Goal: Transaction & Acquisition: Purchase product/service

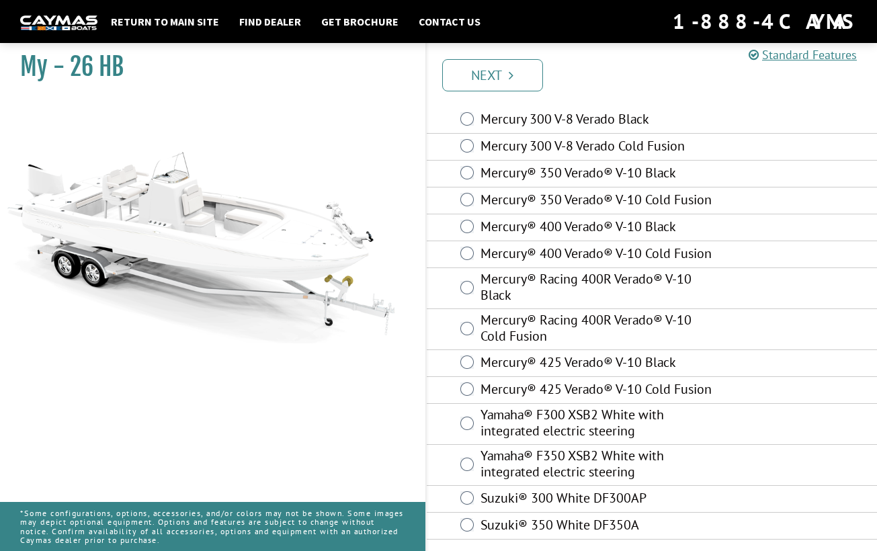
scroll to position [51, 0]
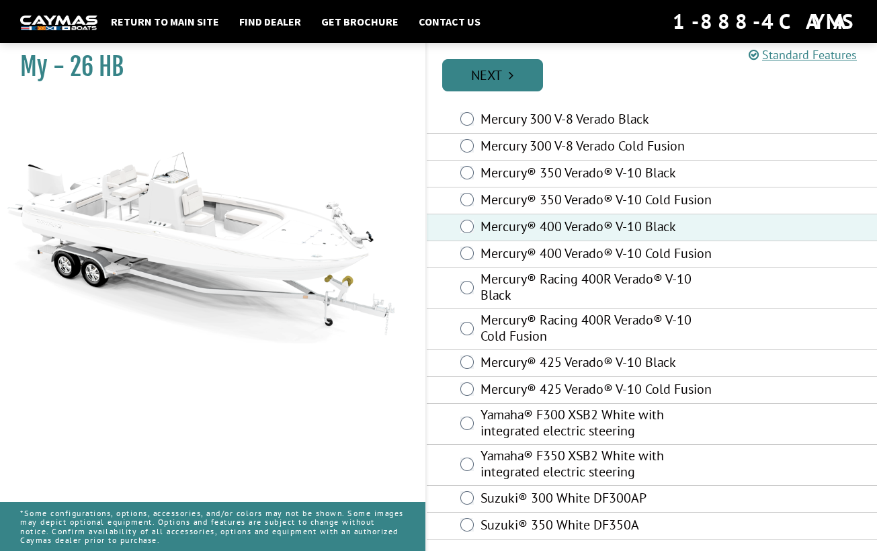
click at [486, 64] on link "Next" at bounding box center [492, 75] width 101 height 32
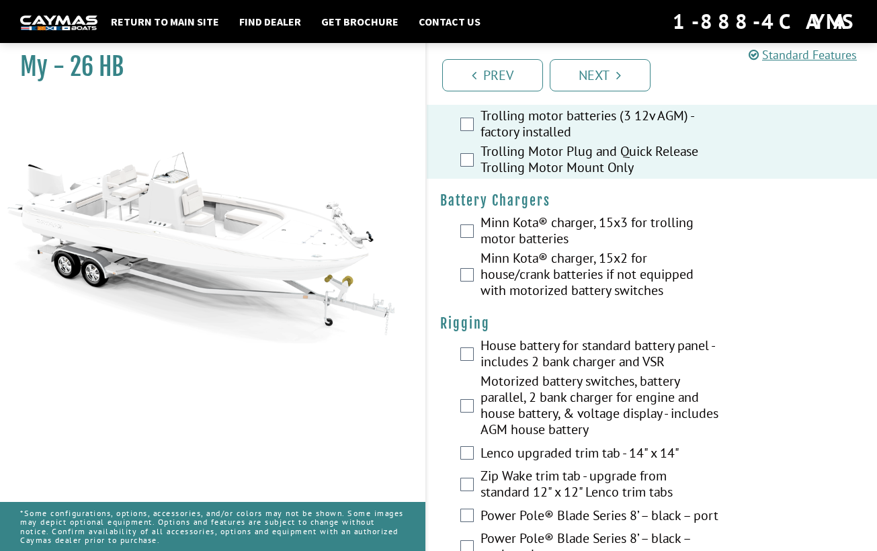
scroll to position [230, 0]
click at [470, 222] on div "Minn Kota® charger, 15x3 for trolling motor batteries" at bounding box center [652, 231] width 451 height 36
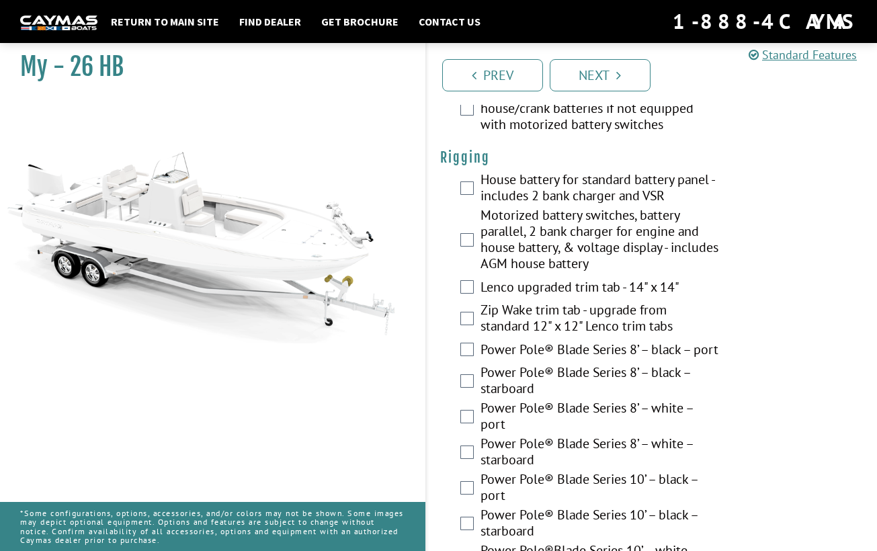
scroll to position [397, 0]
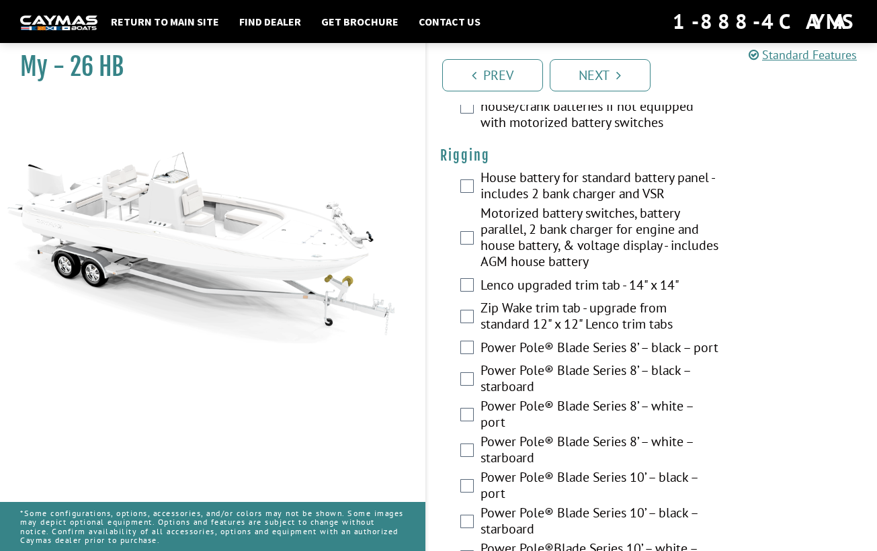
click at [473, 246] on div "Motorized battery switches, battery parallel, 2 bank charger for engine and hou…" at bounding box center [652, 239] width 451 height 68
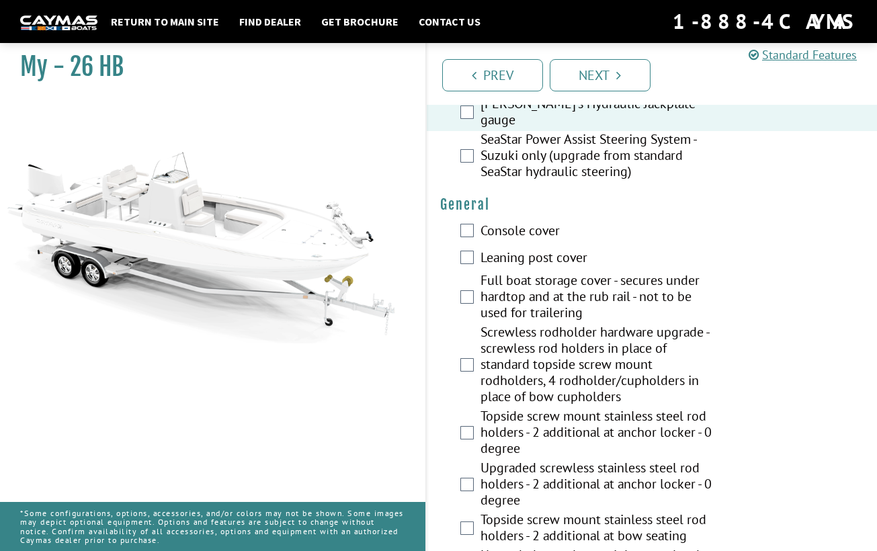
scroll to position [923, 0]
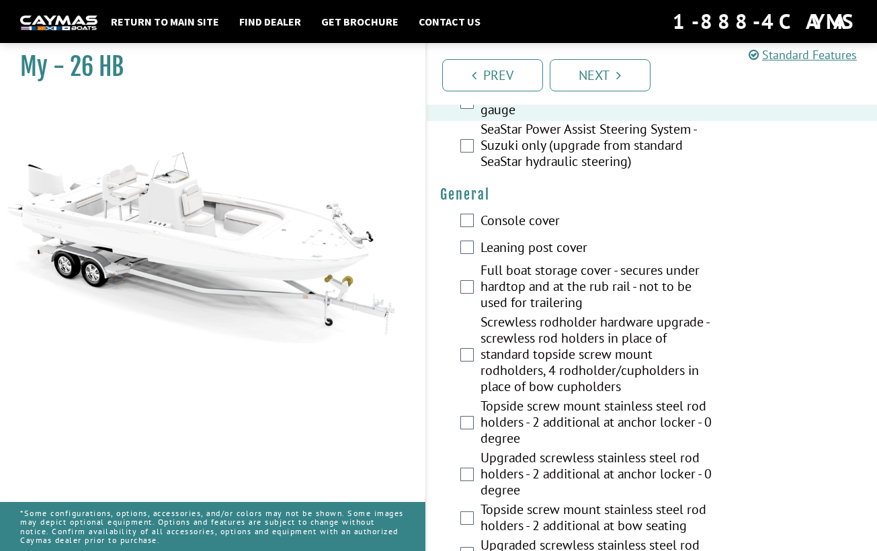
click at [466, 227] on div "Console cover" at bounding box center [652, 221] width 451 height 27
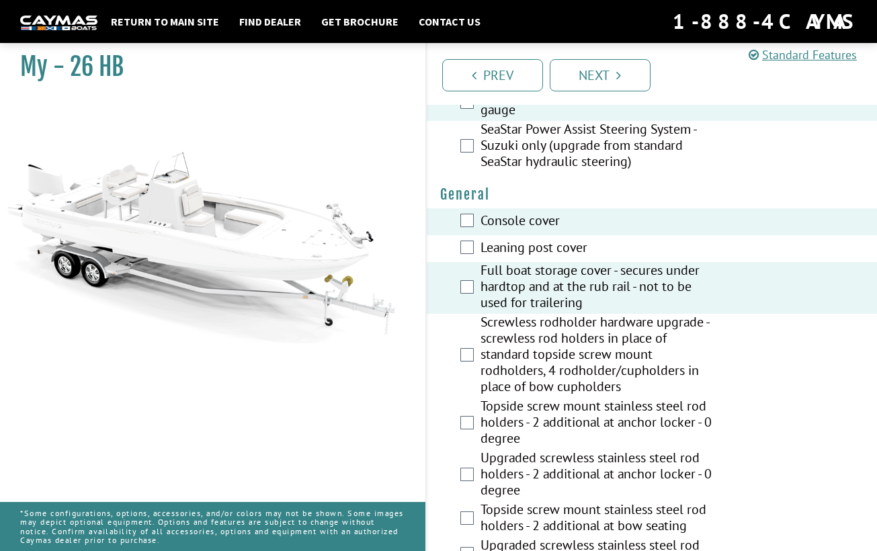
click at [468, 213] on div "Console cover" at bounding box center [652, 221] width 451 height 27
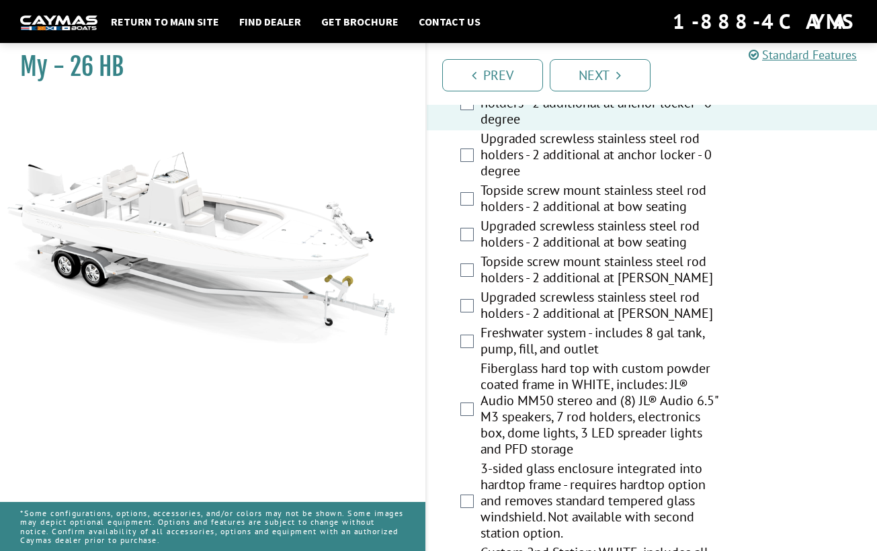
scroll to position [1244, 0]
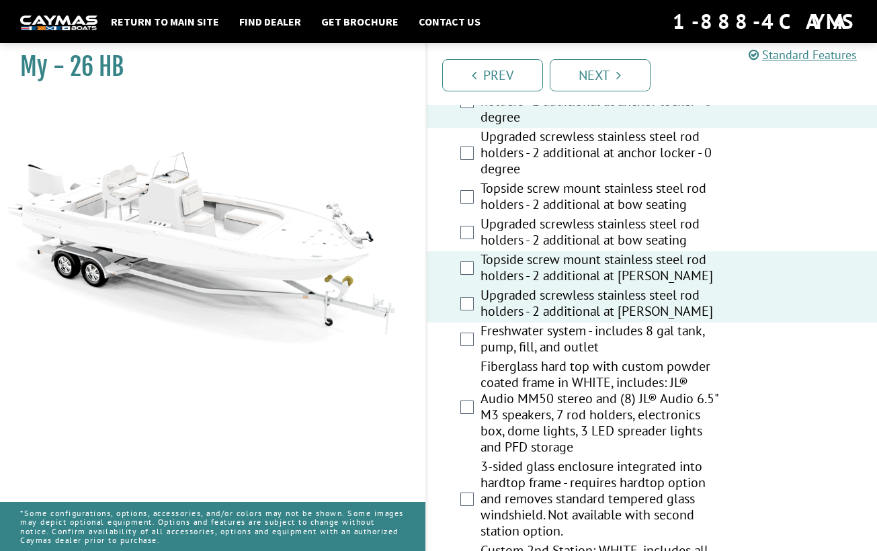
click at [466, 224] on div "Upgraded screwless stainless steel rod holders - 2 additional at bow seating" at bounding box center [652, 234] width 451 height 36
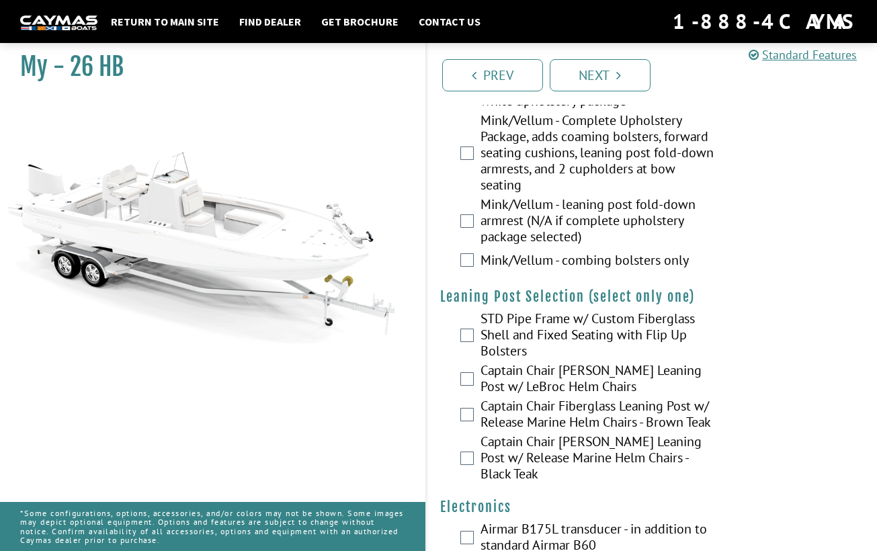
scroll to position [3429, 0]
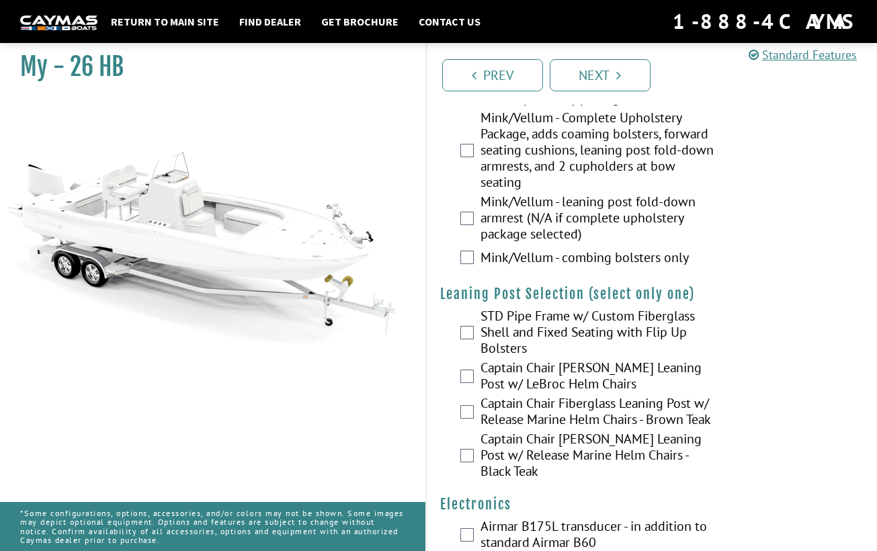
click at [529, 419] on label "Captain Chair Fiberglass Leaning Post w/ Release Marine Helm Chairs - Brown Teak" at bounding box center [599, 413] width 238 height 36
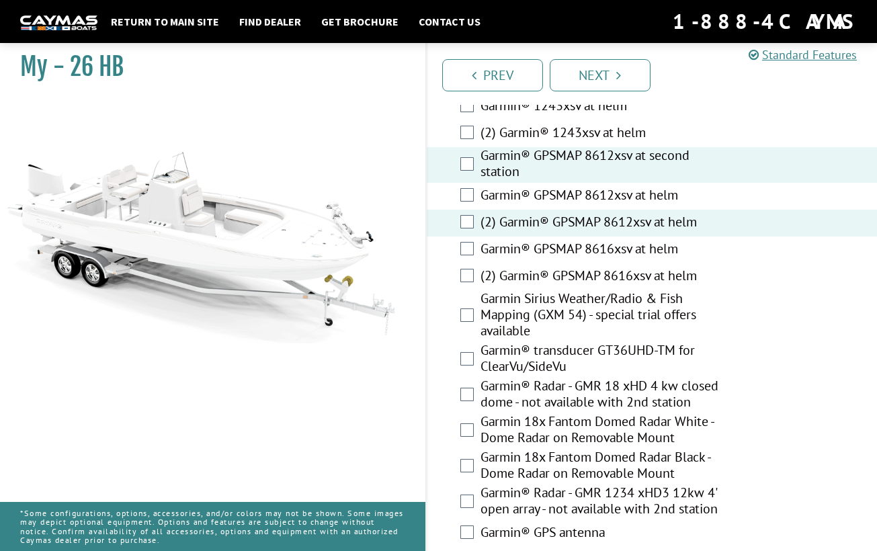
scroll to position [3954, 0]
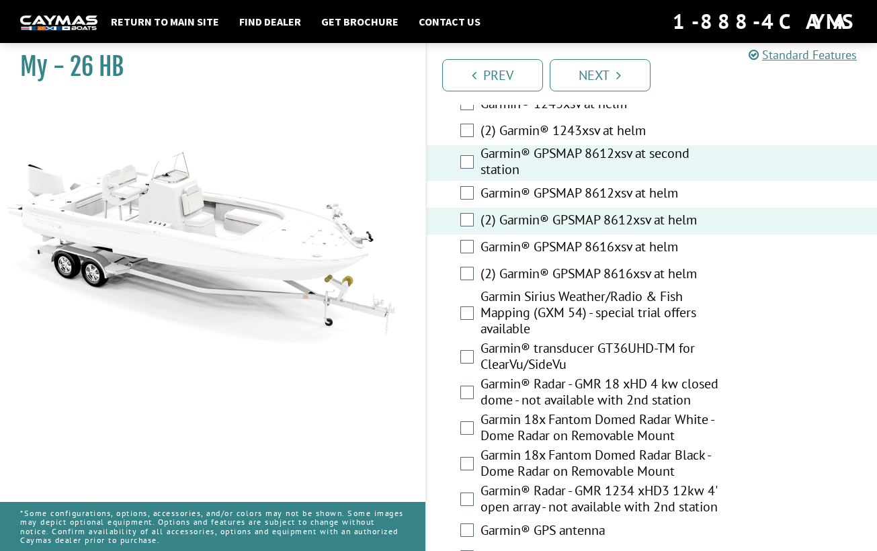
click at [536, 345] on label "Garmin® transducer GT36UHD-TM for ClearVu/SideVu" at bounding box center [599, 358] width 238 height 36
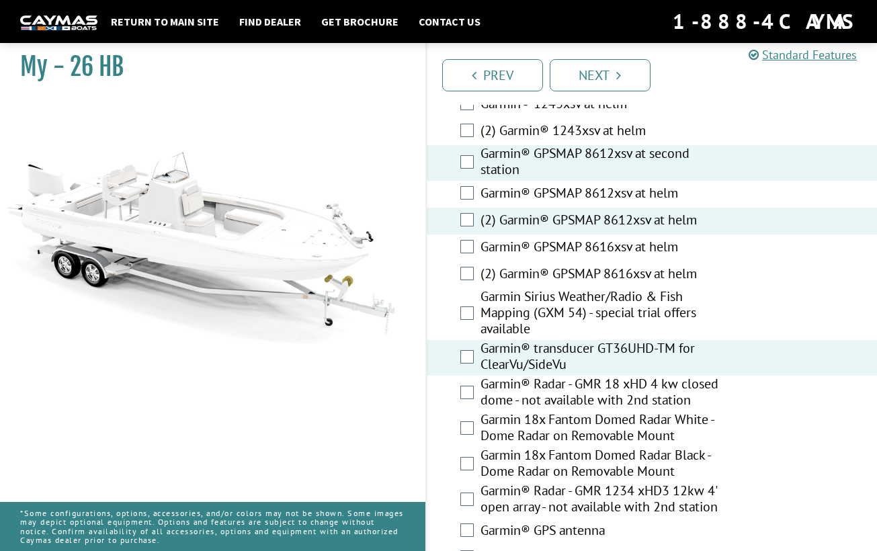
click at [534, 314] on label "Garmin Sirius Weather/Radio & Fish Mapping (GXM 54) - special trial offers avai…" at bounding box center [599, 314] width 238 height 52
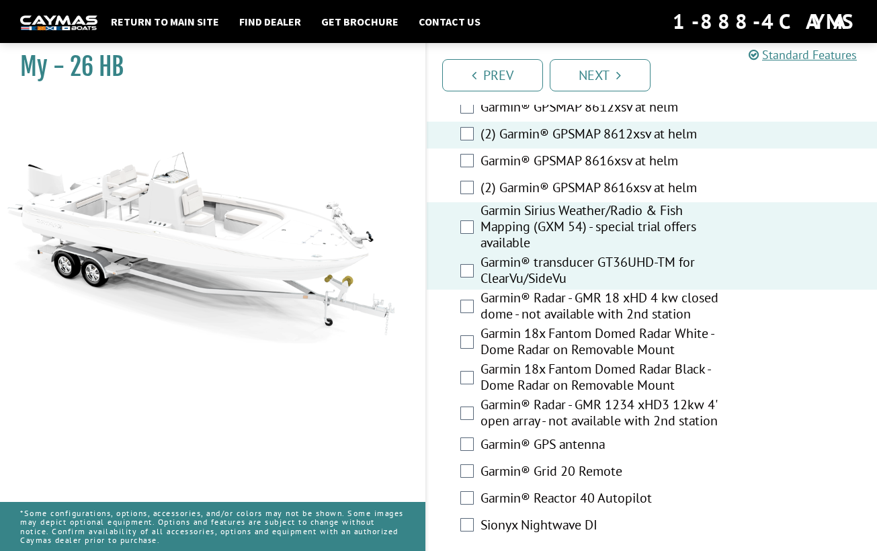
scroll to position [4041, 0]
click at [525, 348] on label "Garmin 18x Fantom Domed Radar White - Dome Radar on Removable Mount" at bounding box center [599, 342] width 238 height 36
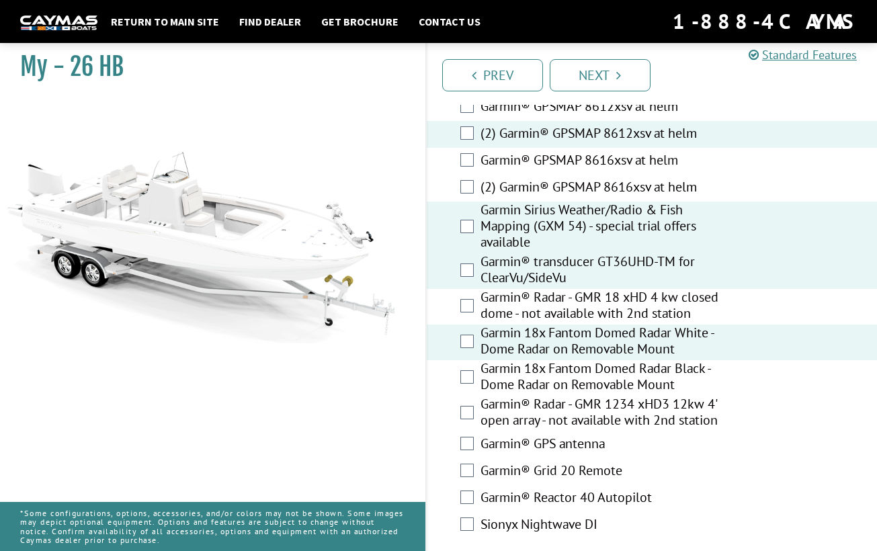
click at [567, 375] on label "Garmin 18x Fantom Domed Radar Black - Dome Radar on Removable Mount" at bounding box center [599, 378] width 238 height 36
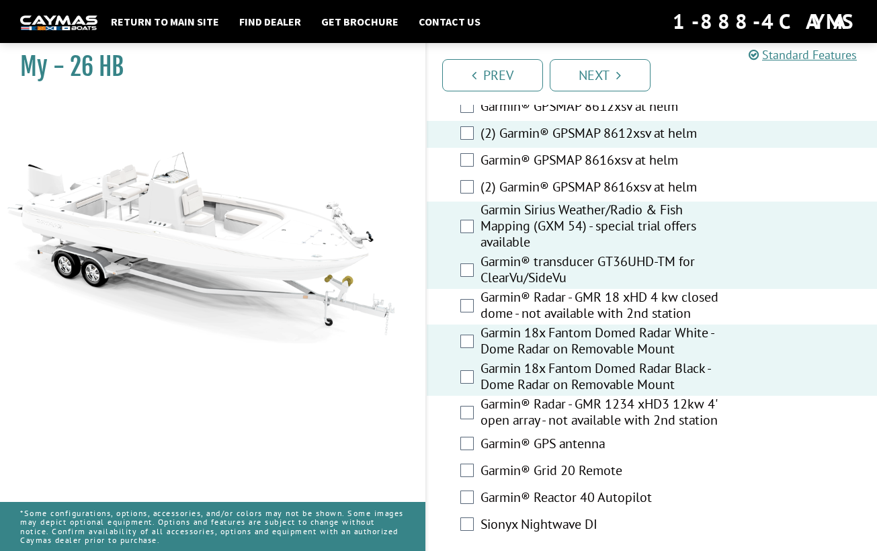
click at [560, 347] on label "Garmin 18x Fantom Domed Radar White - Dome Radar on Removable Mount" at bounding box center [599, 342] width 238 height 36
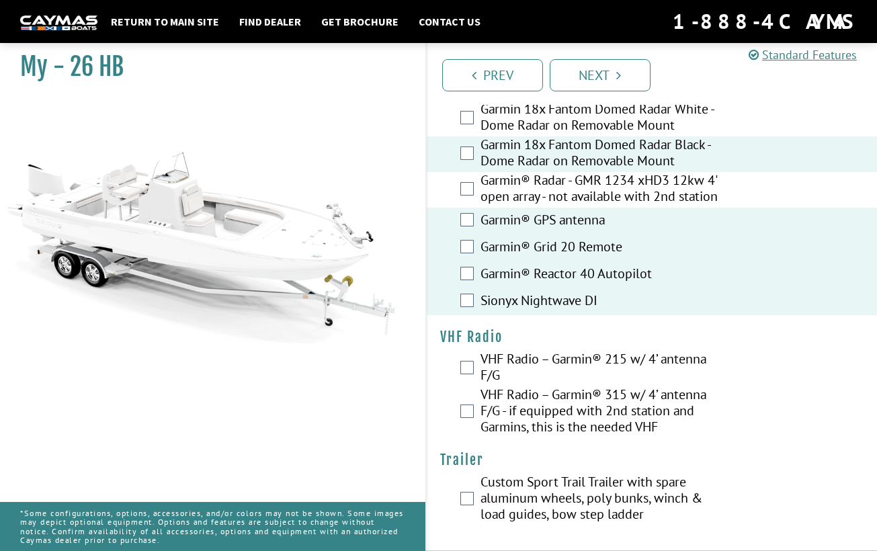
scroll to position [4280, 0]
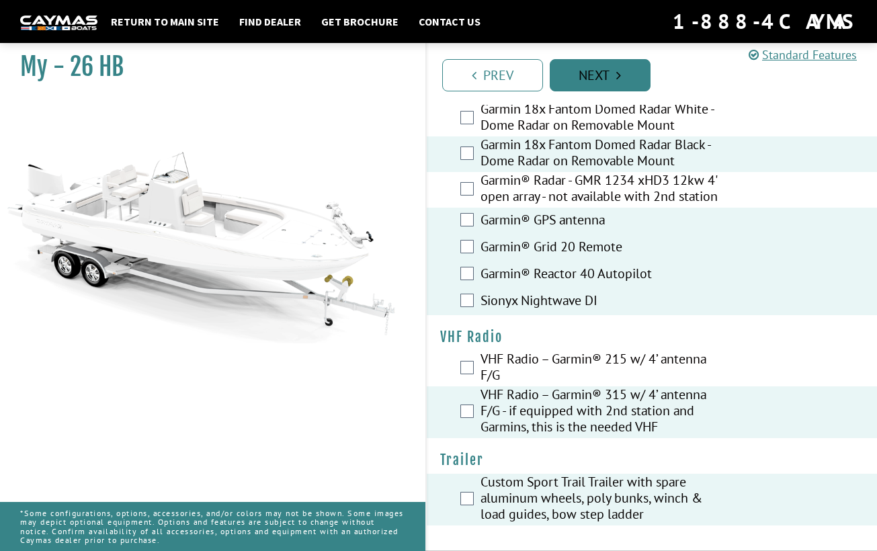
click at [601, 79] on link "Next" at bounding box center [599, 75] width 101 height 32
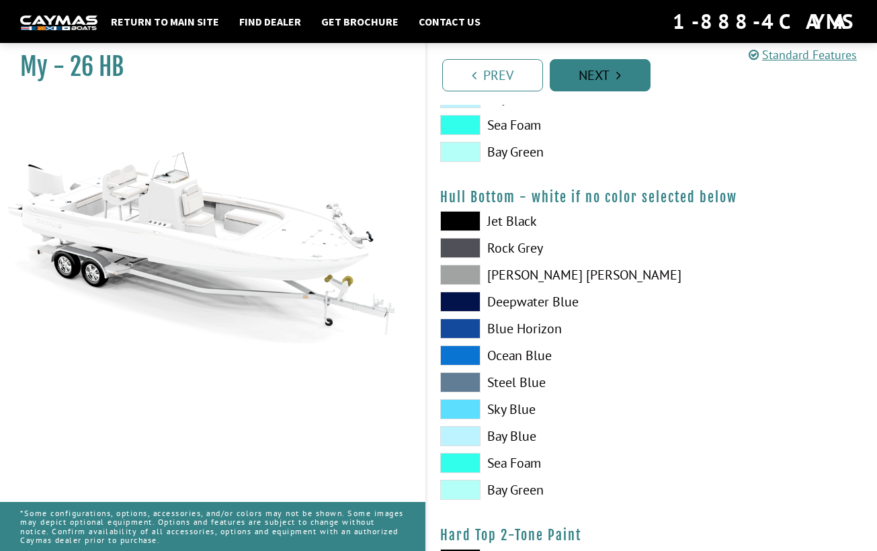
scroll to position [0, 0]
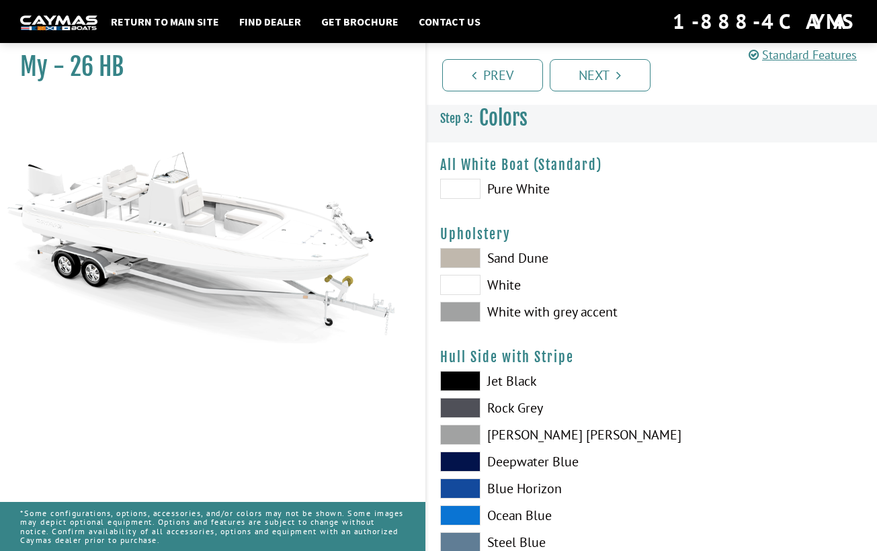
click at [468, 257] on span at bounding box center [460, 258] width 40 height 20
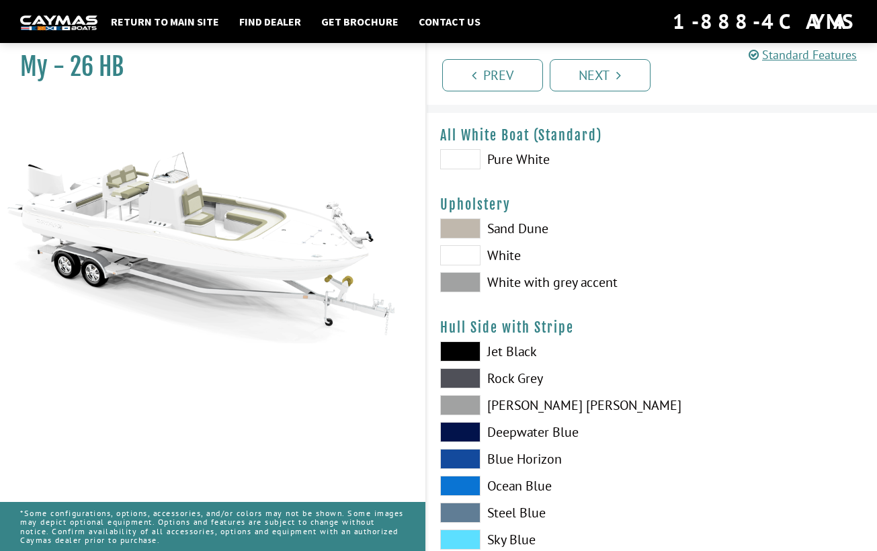
scroll to position [32, 0]
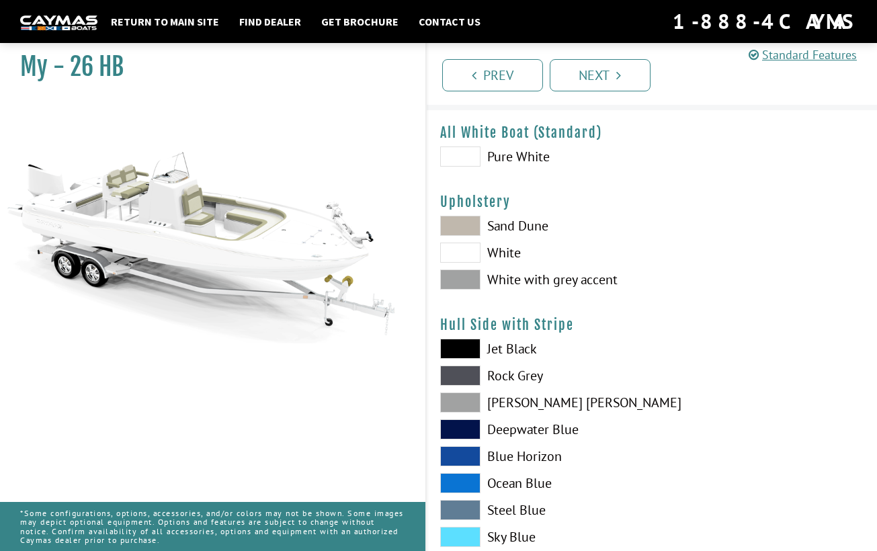
click at [459, 349] on span at bounding box center [460, 349] width 40 height 20
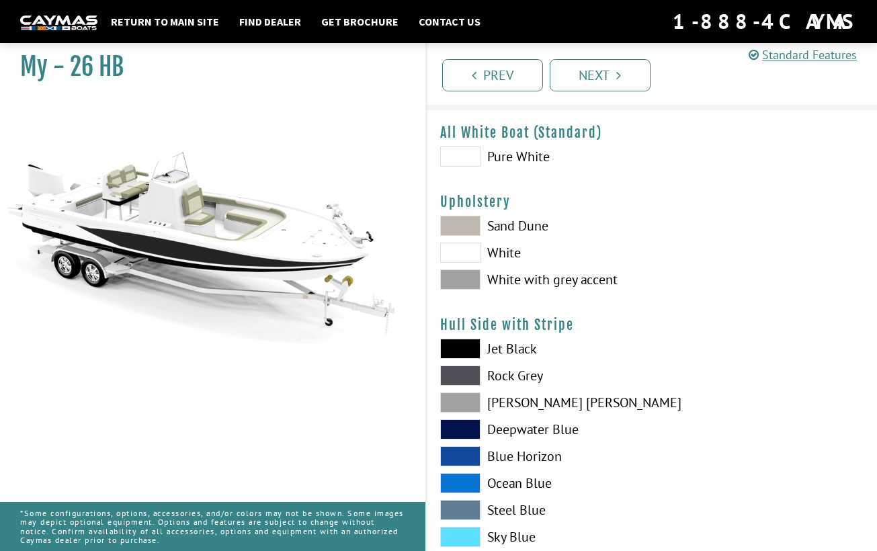
click at [463, 381] on span at bounding box center [460, 375] width 40 height 20
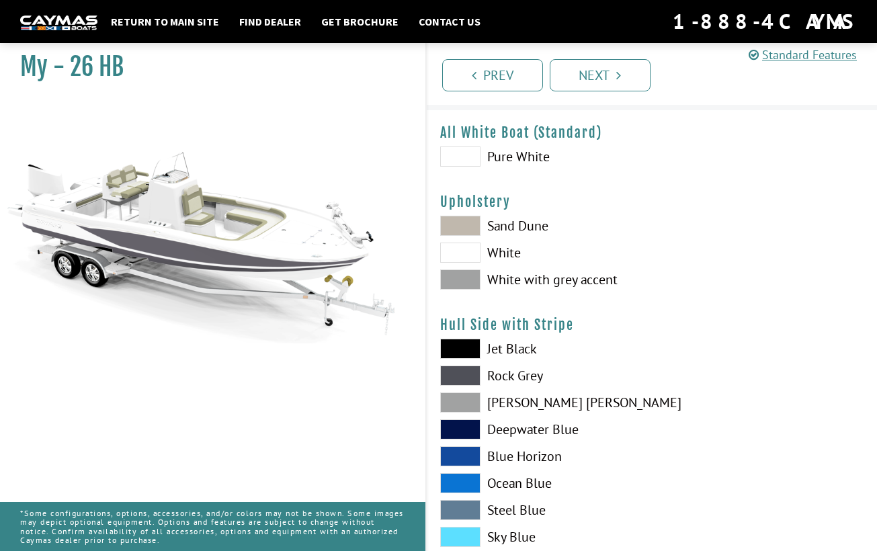
click at [463, 398] on span at bounding box center [460, 402] width 40 height 20
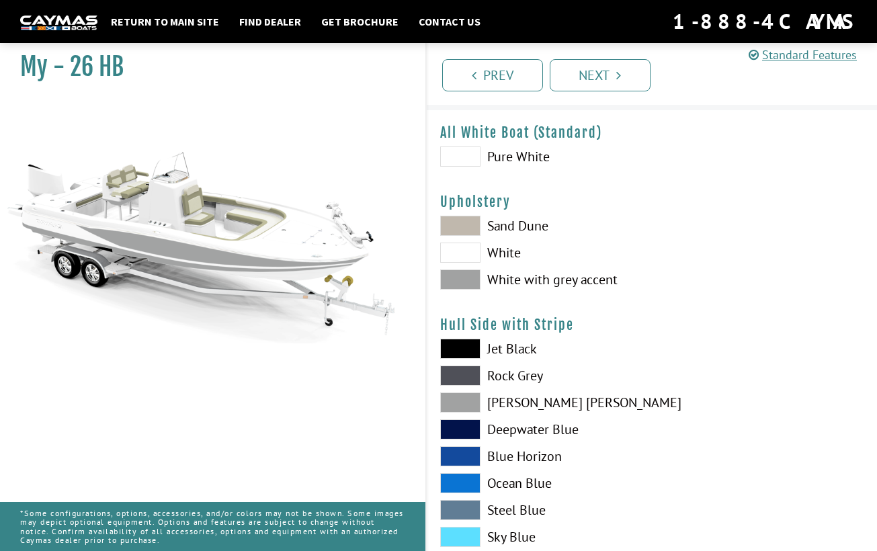
click at [462, 398] on span at bounding box center [460, 402] width 40 height 20
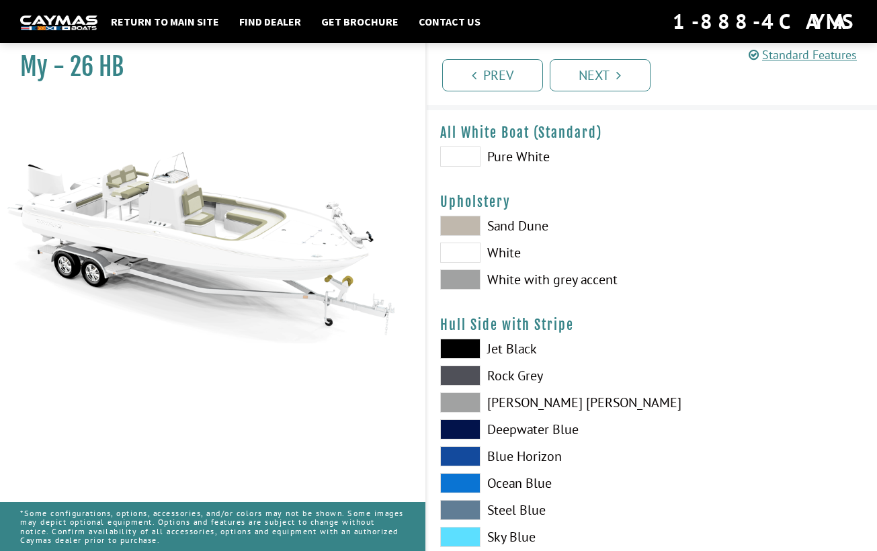
click at [461, 370] on span at bounding box center [460, 375] width 40 height 20
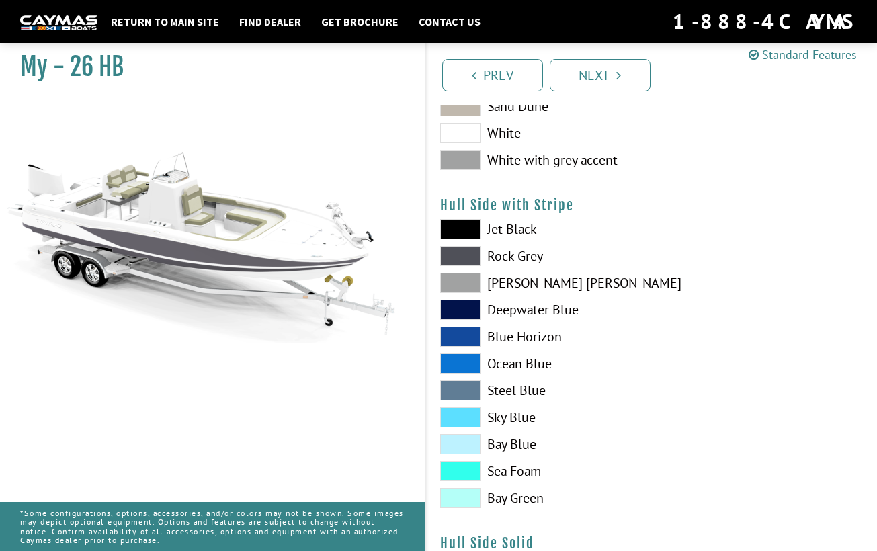
scroll to position [152, 0]
click at [450, 304] on span at bounding box center [460, 309] width 40 height 20
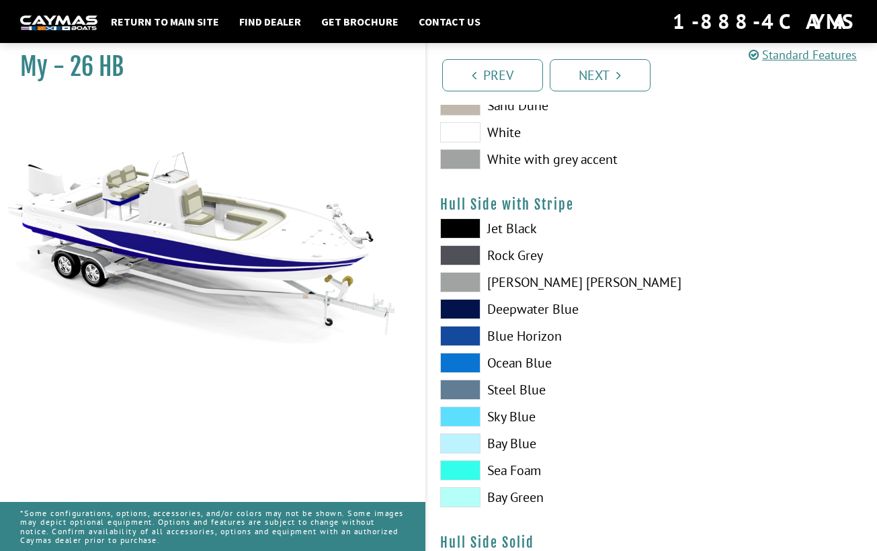
click at [459, 337] on span at bounding box center [460, 336] width 40 height 20
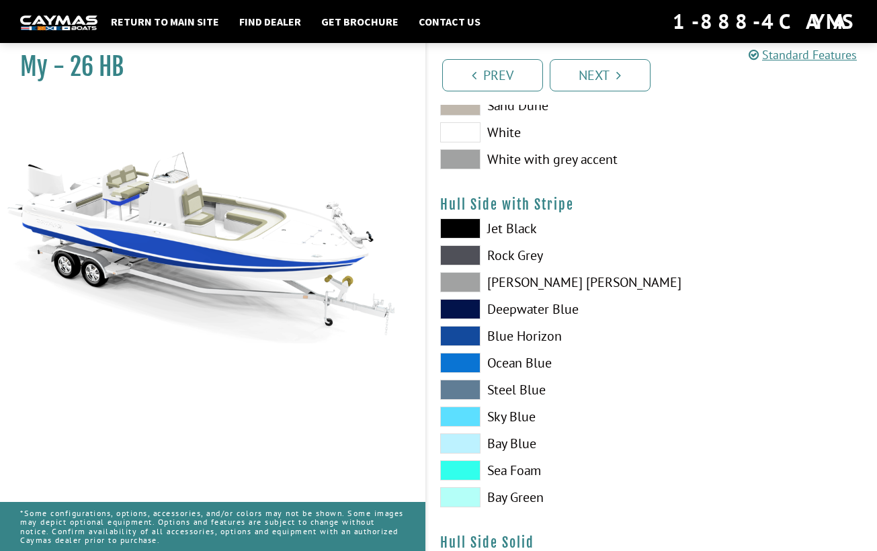
click at [457, 279] on span at bounding box center [460, 282] width 40 height 20
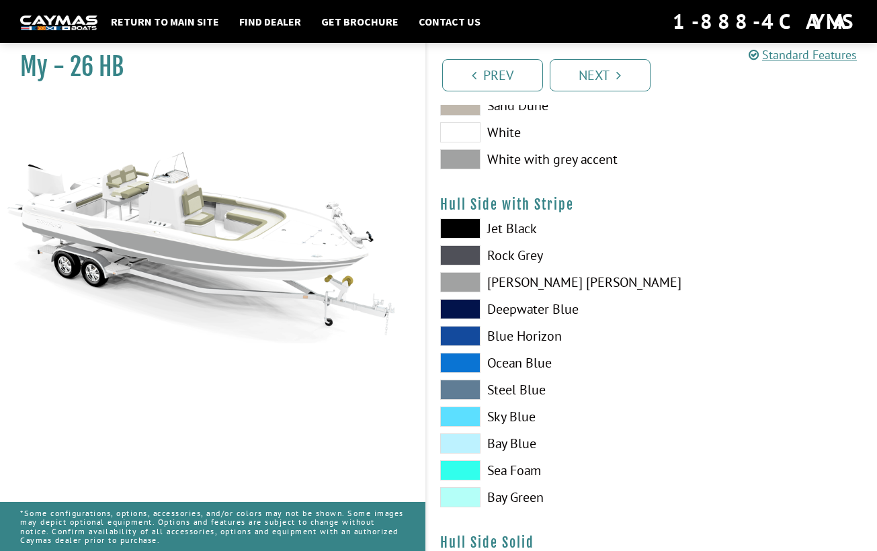
click at [461, 312] on span at bounding box center [460, 309] width 40 height 20
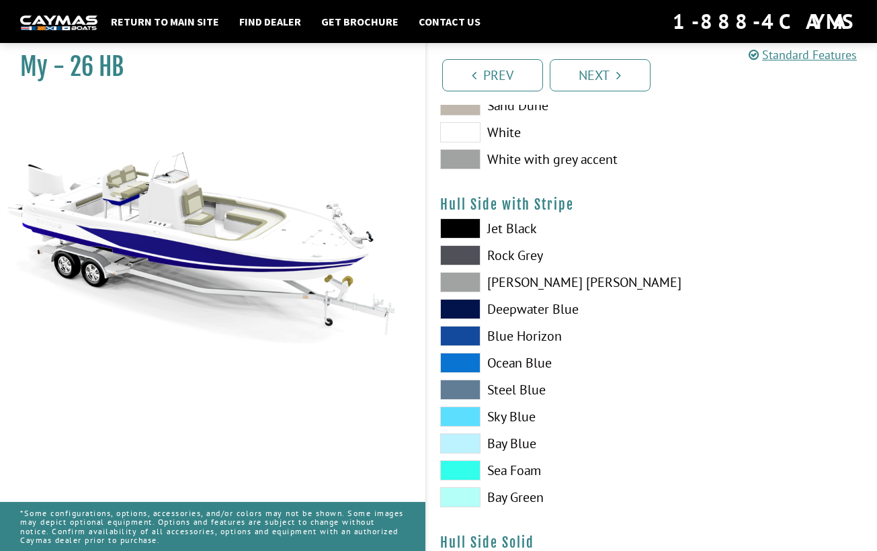
click at [459, 333] on span at bounding box center [460, 336] width 40 height 20
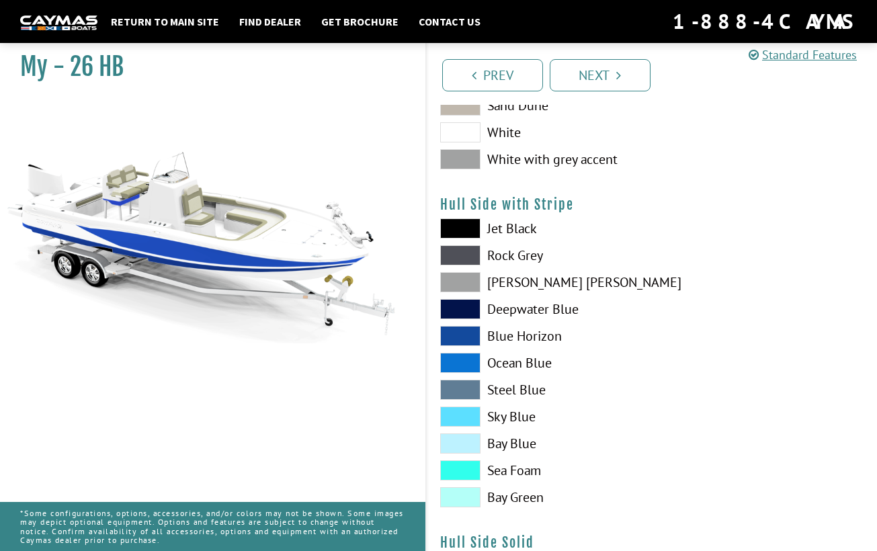
click at [463, 355] on span at bounding box center [460, 363] width 40 height 20
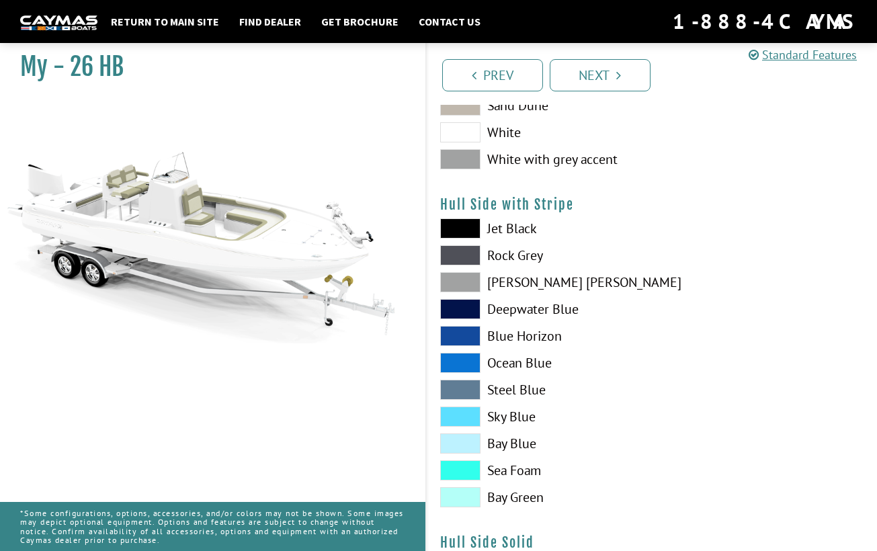
click at [459, 394] on span at bounding box center [460, 390] width 40 height 20
click at [472, 421] on span at bounding box center [460, 416] width 40 height 20
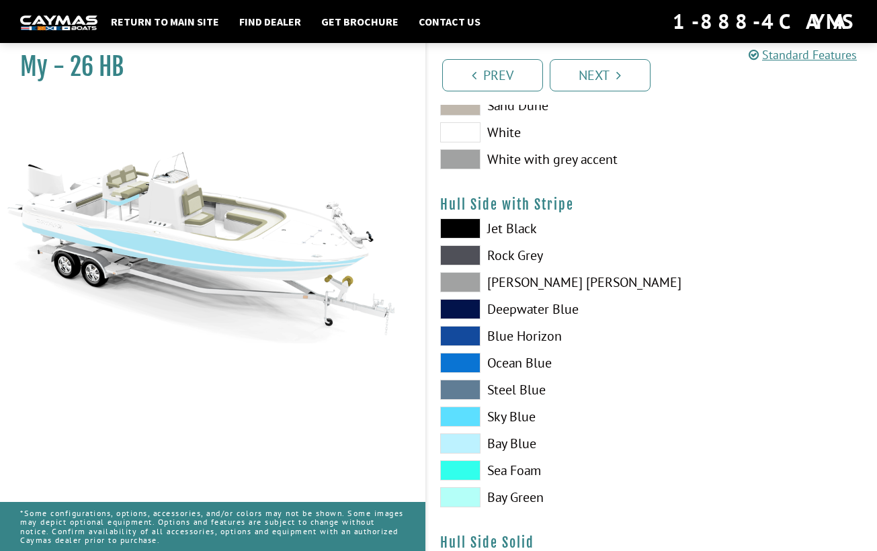
click at [466, 387] on span at bounding box center [460, 390] width 40 height 20
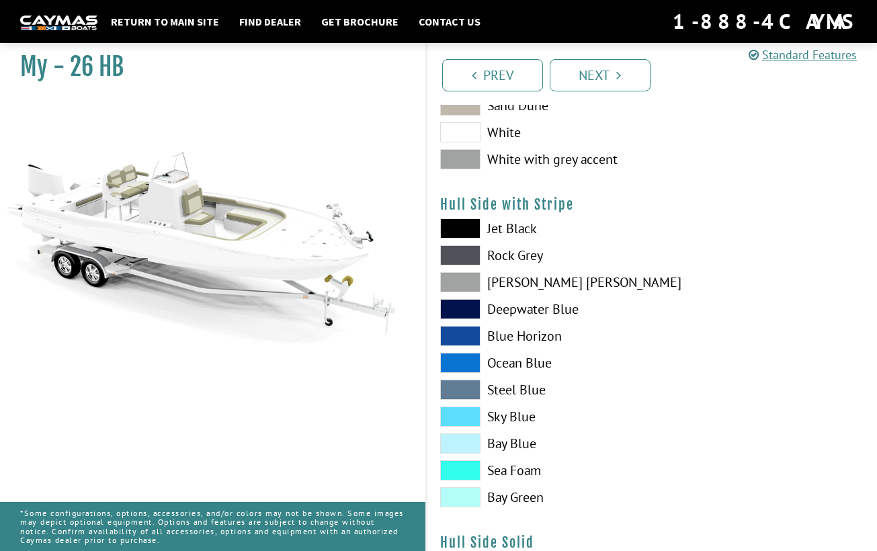
click at [466, 387] on span at bounding box center [460, 390] width 40 height 20
click at [464, 478] on span at bounding box center [460, 470] width 40 height 20
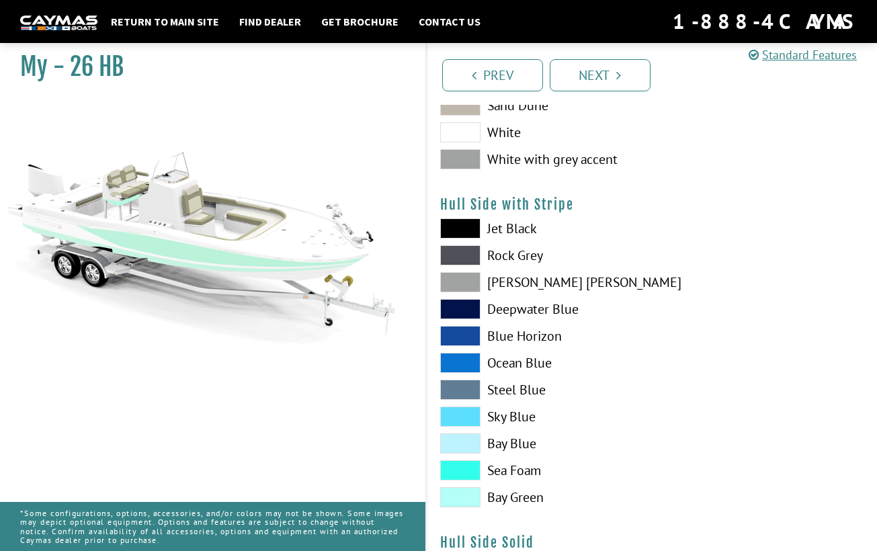
click at [455, 507] on span at bounding box center [460, 497] width 40 height 20
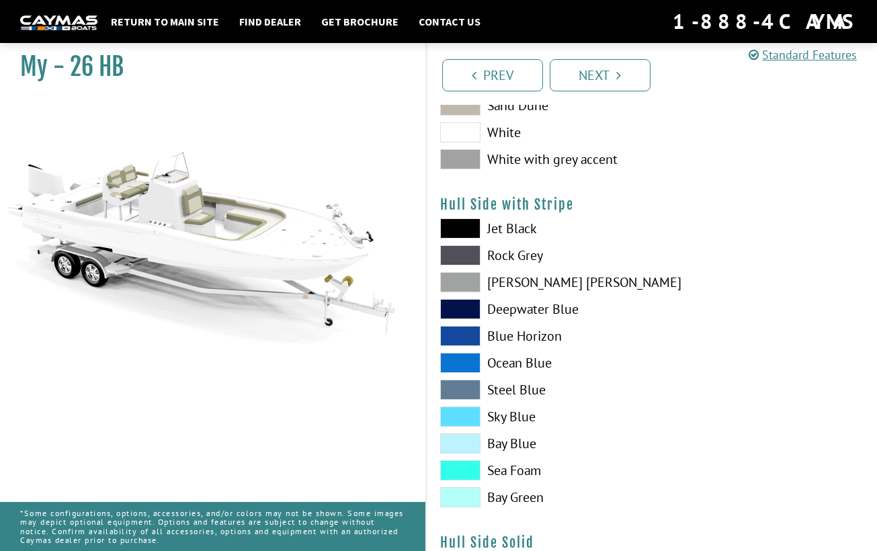
click at [460, 440] on span at bounding box center [460, 443] width 40 height 20
click at [467, 389] on span at bounding box center [460, 390] width 40 height 20
click at [466, 224] on span at bounding box center [460, 228] width 40 height 20
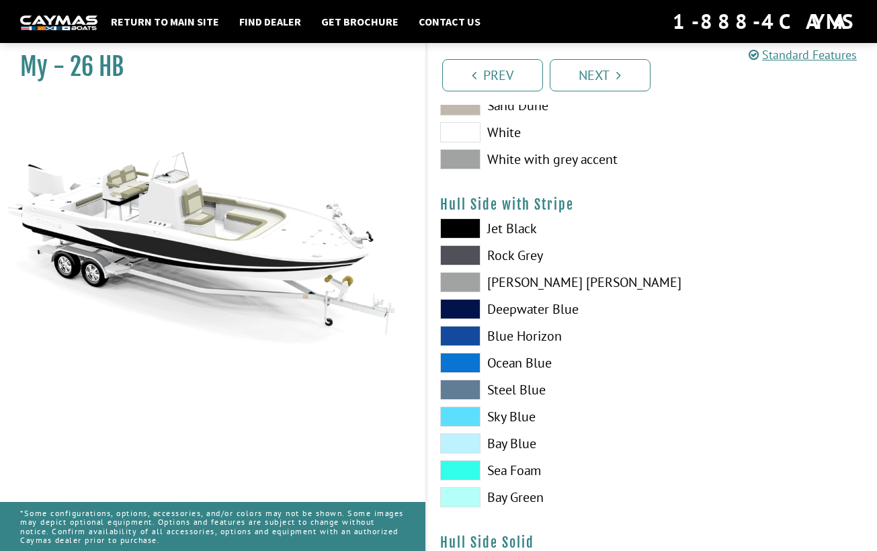
click at [466, 377] on div "Jet Black Rock Grey Dove Gray Deepwater Blue Blue Horizon Ocean Blue" at bounding box center [539, 366] width 225 height 296
click at [466, 392] on span at bounding box center [460, 390] width 40 height 20
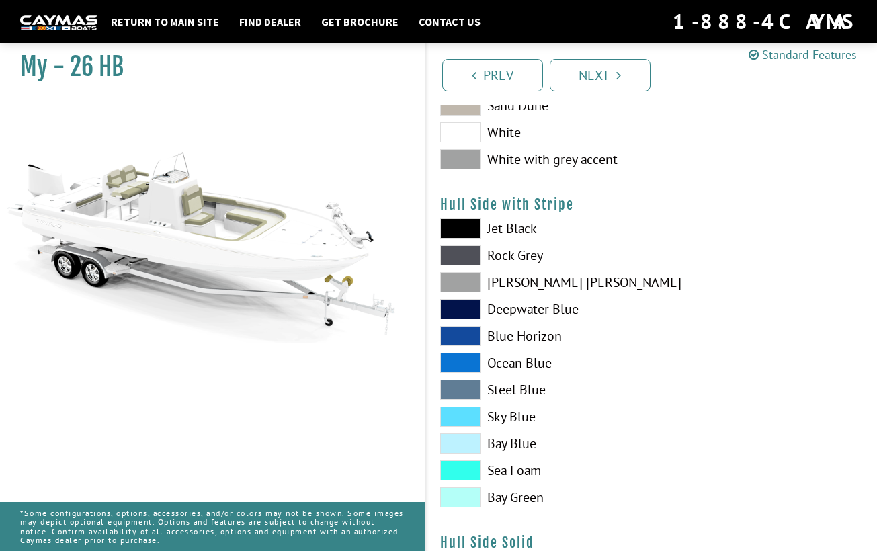
click at [460, 441] on span at bounding box center [460, 443] width 40 height 20
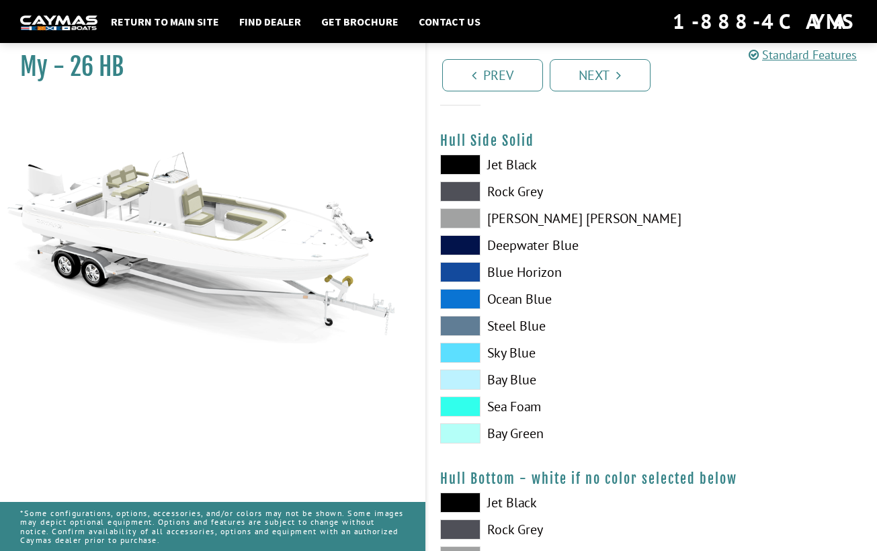
scroll to position [552, 0]
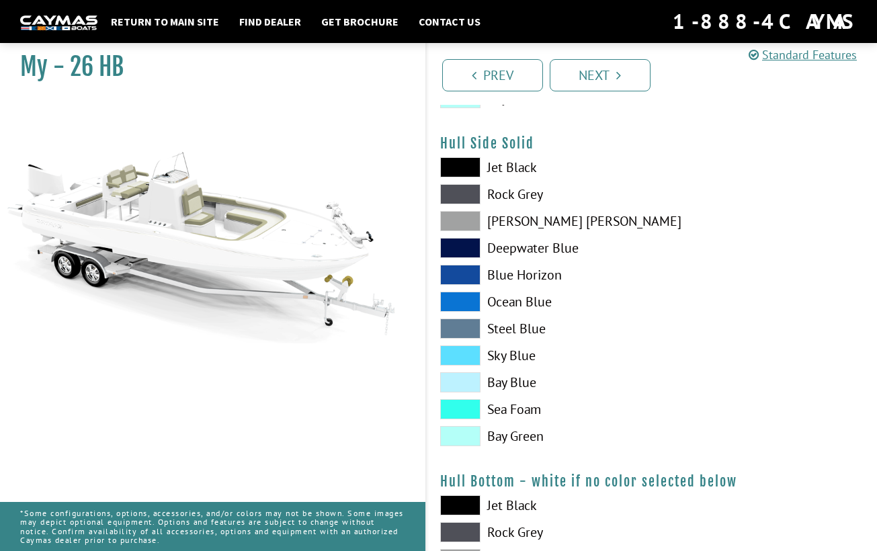
click at [460, 379] on span at bounding box center [460, 382] width 40 height 20
click at [464, 339] on div "Jet Black Rock Grey Dove Gray Deepwater Blue Blue Horizon Ocean Blue" at bounding box center [539, 305] width 225 height 296
click at [456, 322] on span at bounding box center [460, 328] width 40 height 20
click at [470, 172] on span at bounding box center [460, 167] width 40 height 20
click at [461, 195] on span at bounding box center [460, 194] width 40 height 20
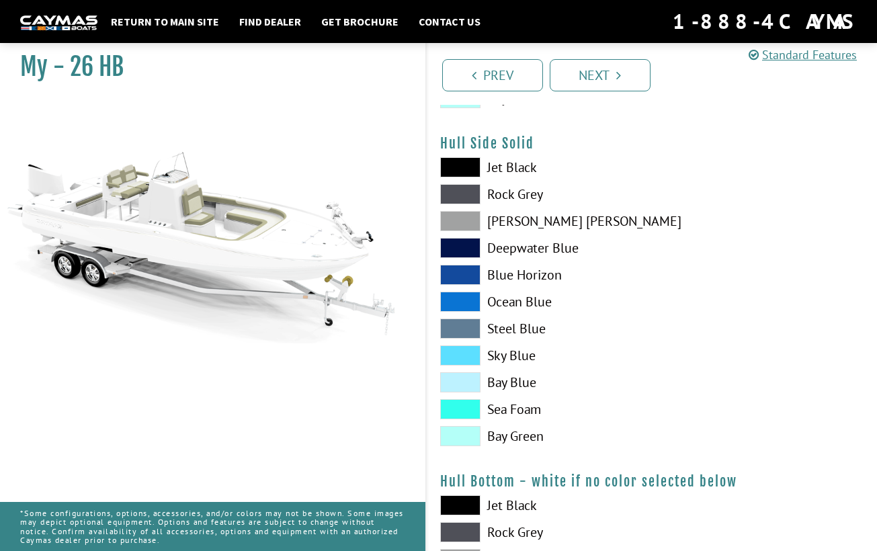
click at [461, 228] on span at bounding box center [460, 221] width 40 height 20
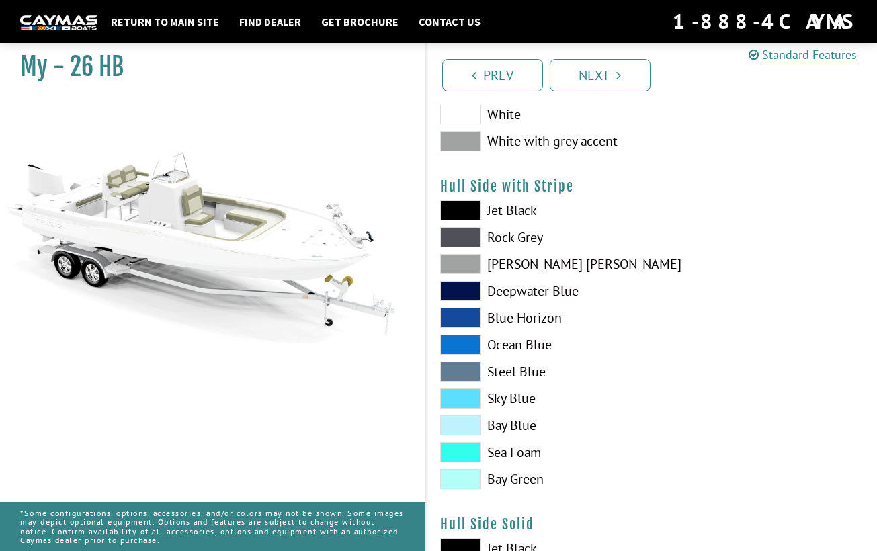
scroll to position [210, 0]
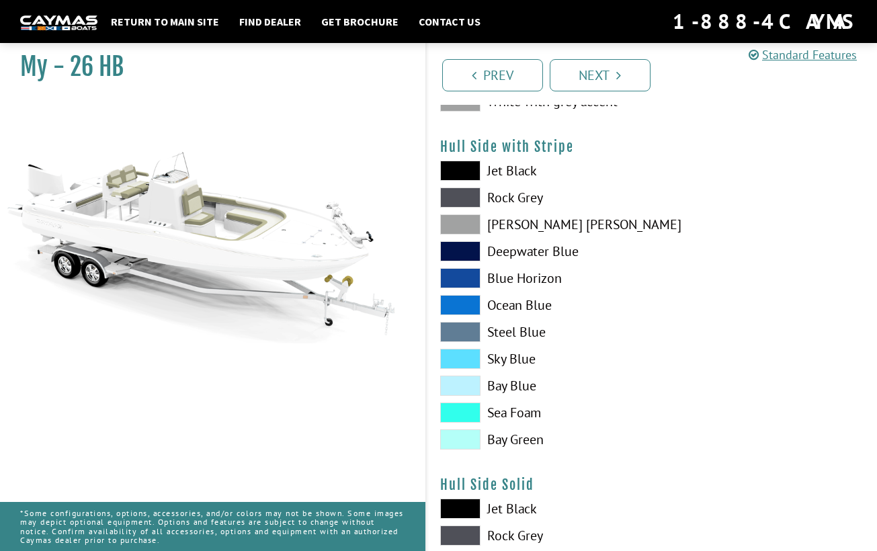
click at [461, 176] on span at bounding box center [460, 171] width 40 height 20
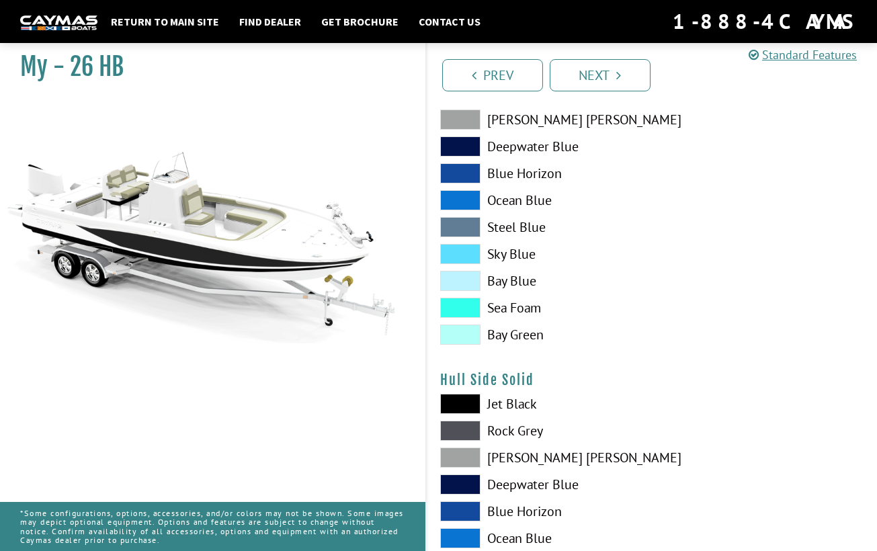
scroll to position [521, 0]
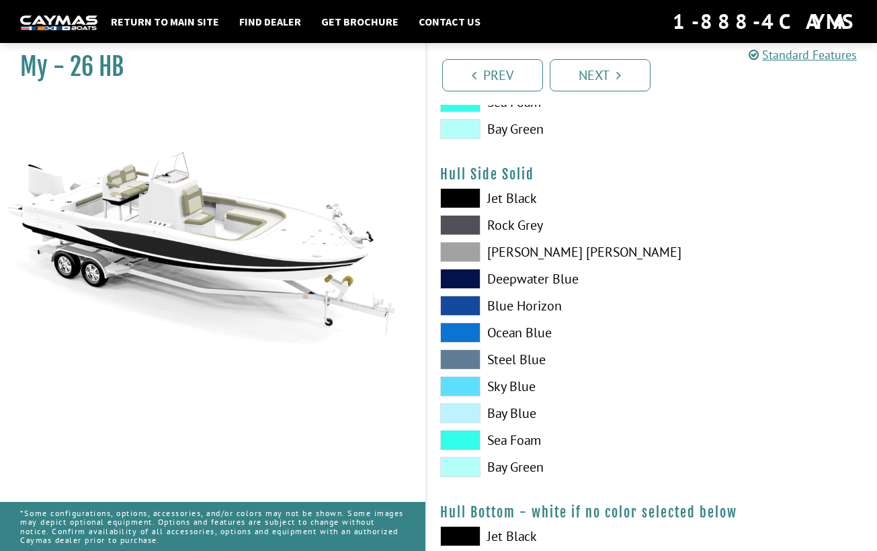
click at [457, 413] on span at bounding box center [460, 413] width 40 height 20
click at [453, 356] on span at bounding box center [460, 359] width 40 height 20
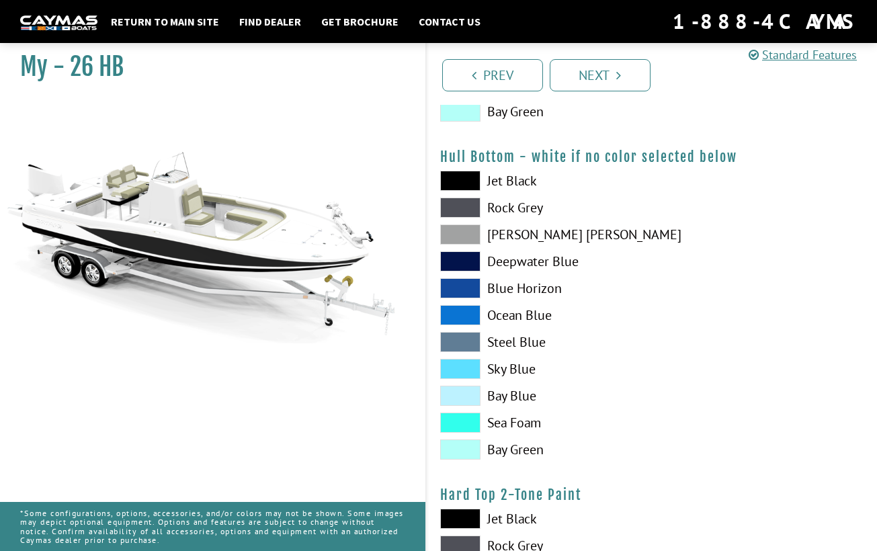
scroll to position [877, 0]
click at [461, 336] on span at bounding box center [460, 341] width 40 height 20
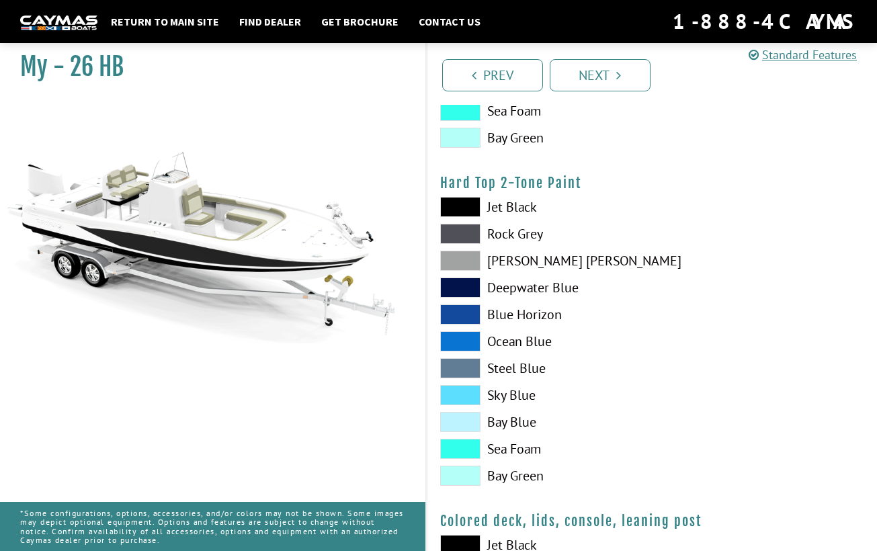
scroll to position [1194, 0]
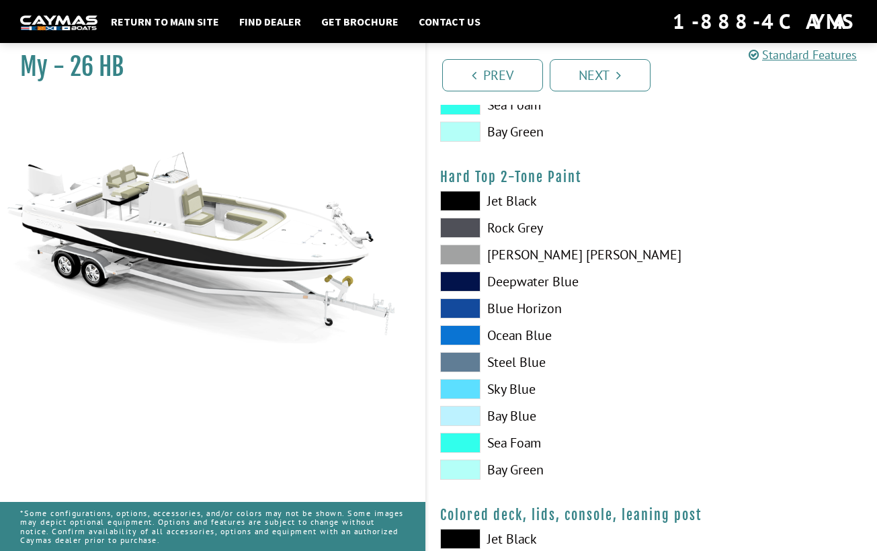
click at [459, 360] on span at bounding box center [460, 362] width 40 height 20
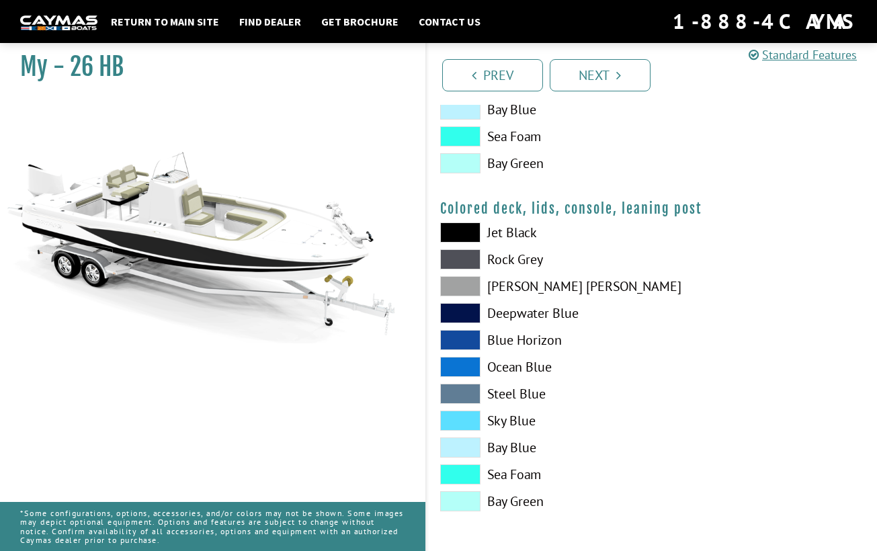
scroll to position [1500, 0]
click at [609, 75] on link "Next" at bounding box center [599, 75] width 101 height 32
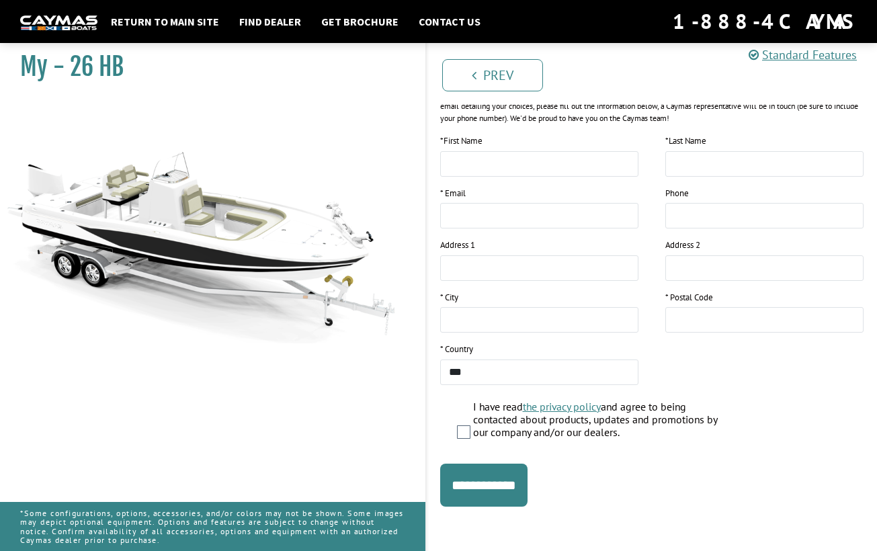
scroll to position [190, 0]
